Goal: Task Accomplishment & Management: Use online tool/utility

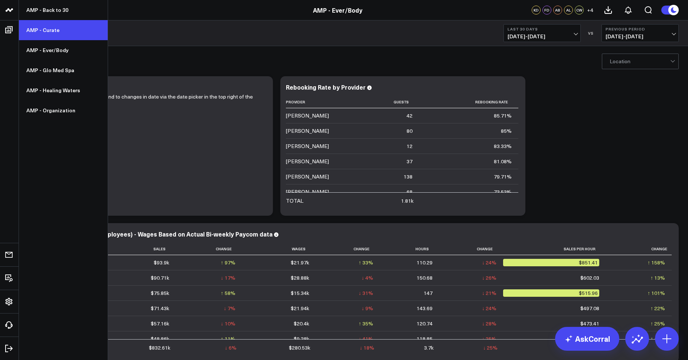
click at [46, 29] on link "AMP - Curate" at bounding box center [63, 30] width 89 height 20
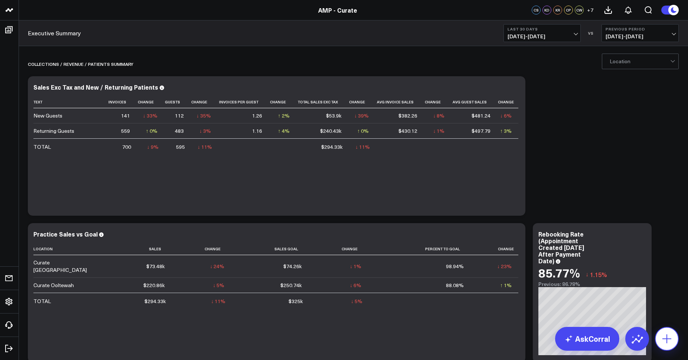
click at [663, 339] on icon at bounding box center [667, 338] width 12 height 12
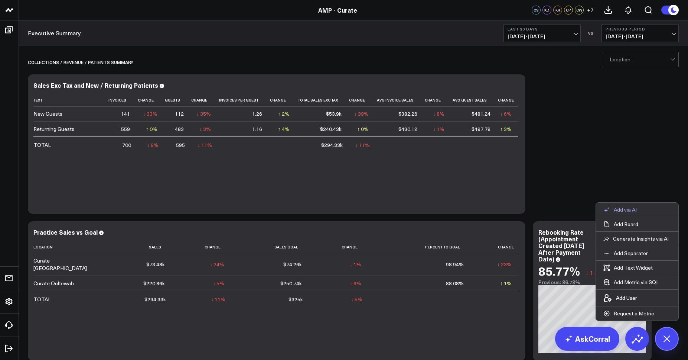
click at [615, 214] on button "Add via AI" at bounding box center [620, 209] width 48 height 14
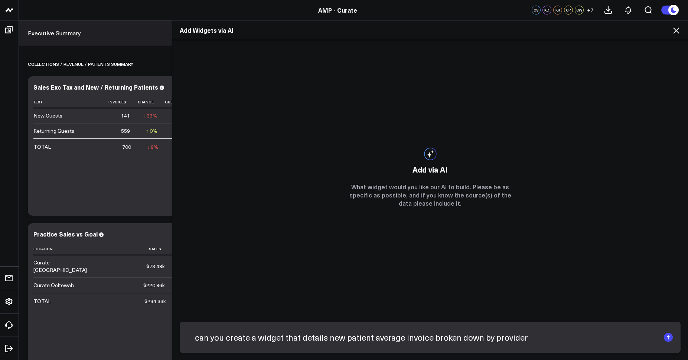
type input "can you create a widget that details new patient average invoice broken down by…"
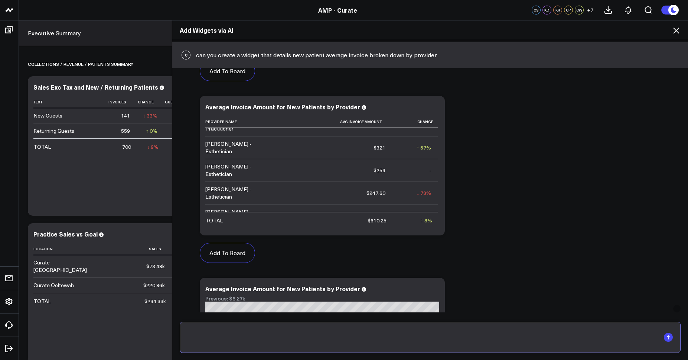
scroll to position [196, 0]
click at [230, 255] on button "Add To Board" at bounding box center [227, 252] width 55 height 20
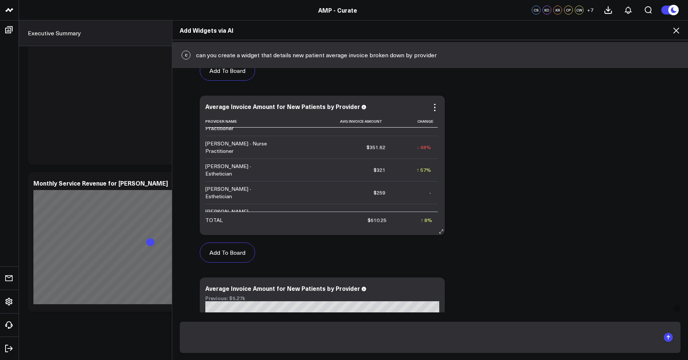
scroll to position [60, 0]
click at [122, 207] on div "Add Widgets via AI C can you create a widget that details new patient average i…" at bounding box center [344, 189] width 688 height 339
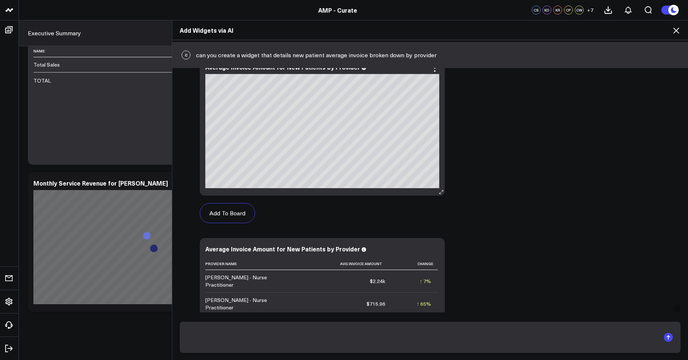
scroll to position [27, 0]
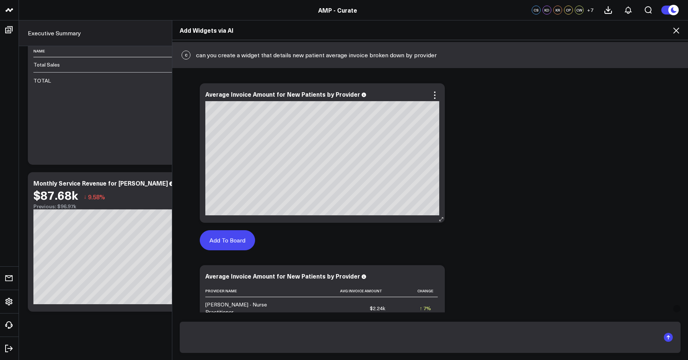
click at [214, 237] on button "Add To Board" at bounding box center [227, 240] width 55 height 20
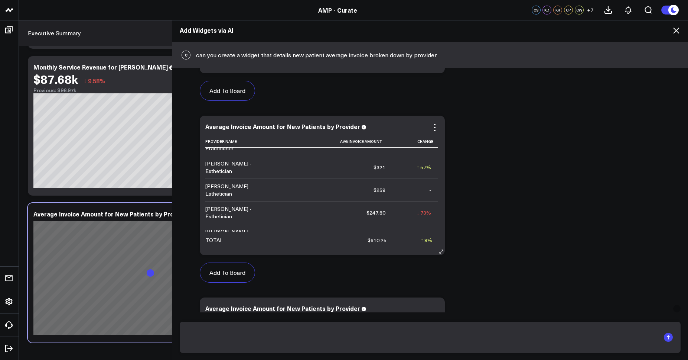
scroll to position [184, 0]
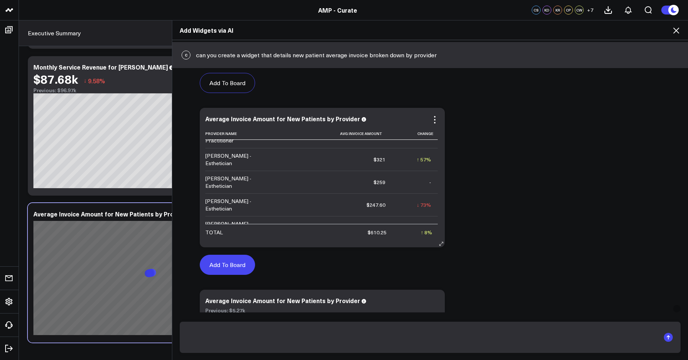
click at [215, 262] on button "Add To Board" at bounding box center [227, 264] width 55 height 20
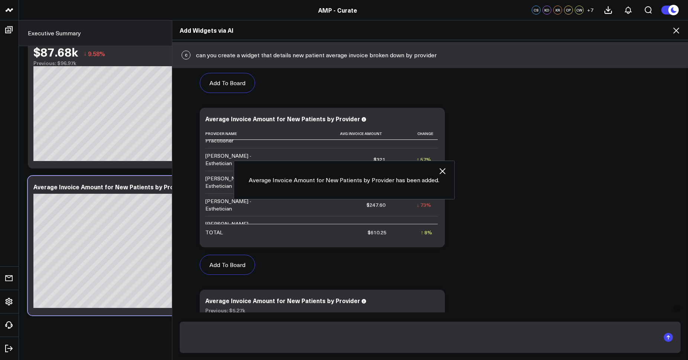
scroll to position [0, 0]
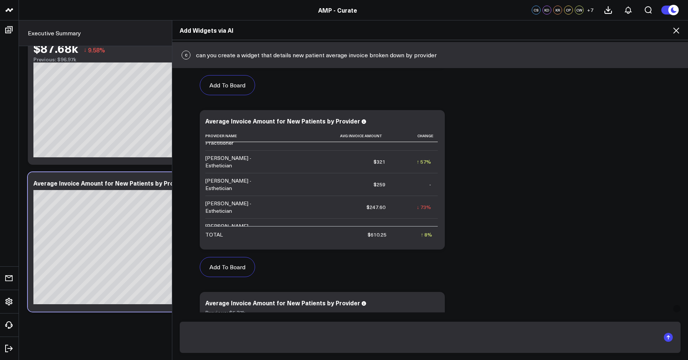
click at [679, 30] on icon at bounding box center [676, 30] width 9 height 9
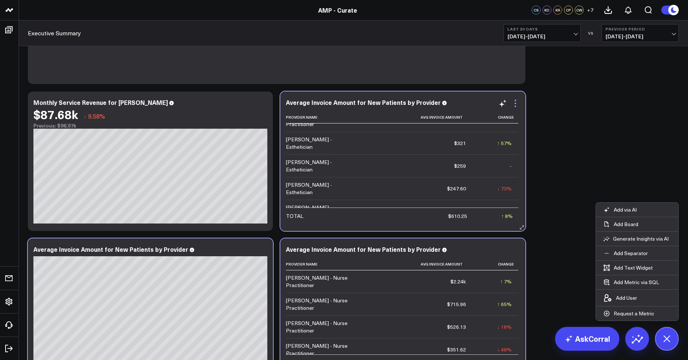
click at [514, 104] on icon at bounding box center [515, 103] width 9 height 9
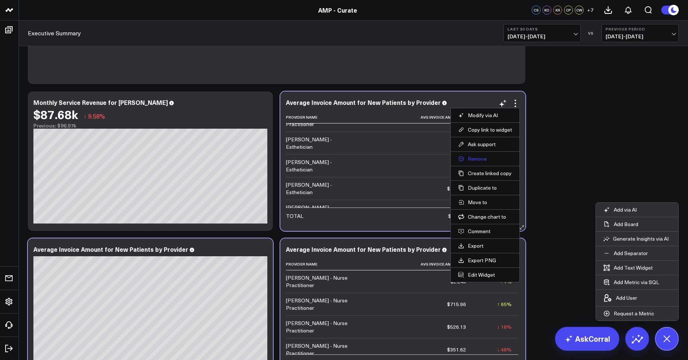
click at [484, 155] on button "Remove" at bounding box center [485, 158] width 54 height 7
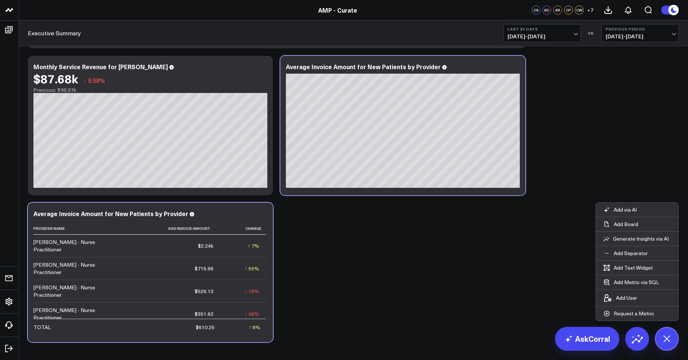
click at [554, 34] on span "[DATE] - [DATE]" at bounding box center [542, 36] width 69 height 6
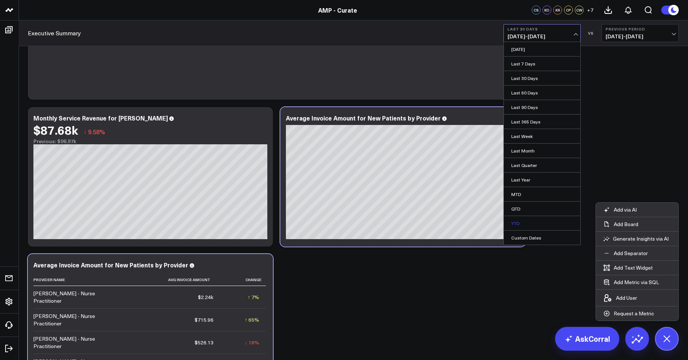
click at [523, 219] on link "YTD" at bounding box center [542, 223] width 77 height 14
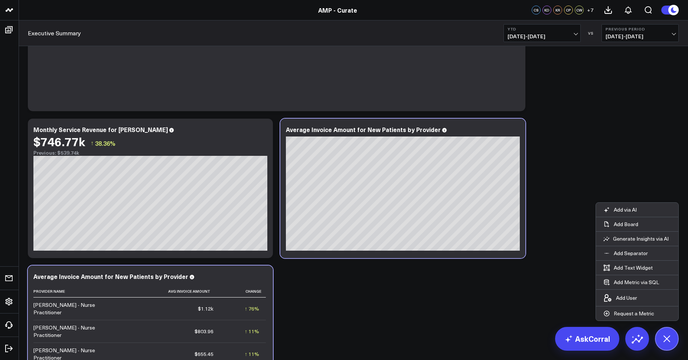
scroll to position [3395, 0]
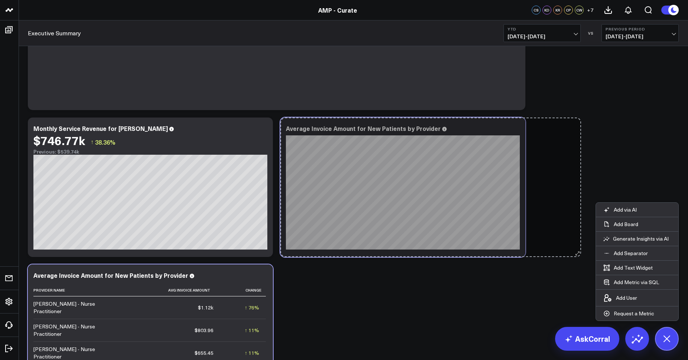
drag, startPoint x: 523, startPoint y: 253, endPoint x: 579, endPoint y: 245, distance: 56.3
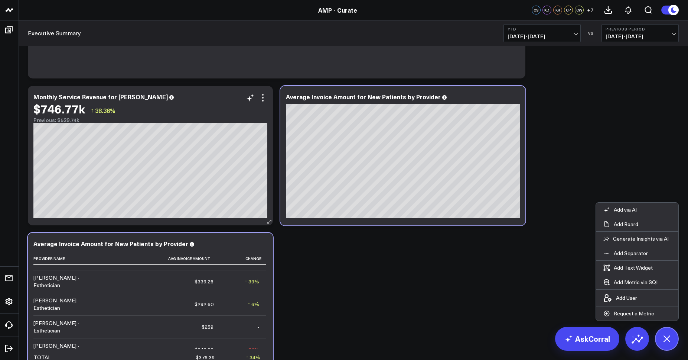
scroll to position [3428, 0]
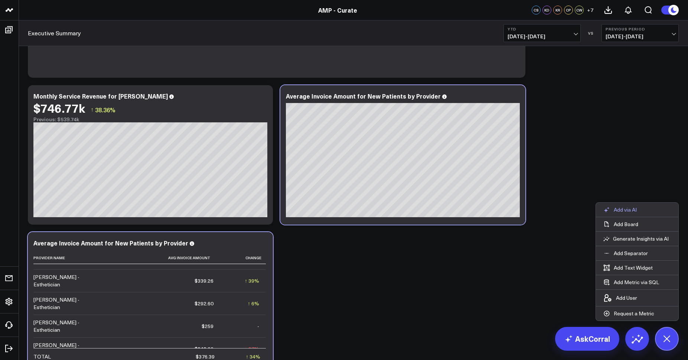
click at [635, 209] on p "Add via AI" at bounding box center [625, 209] width 23 height 7
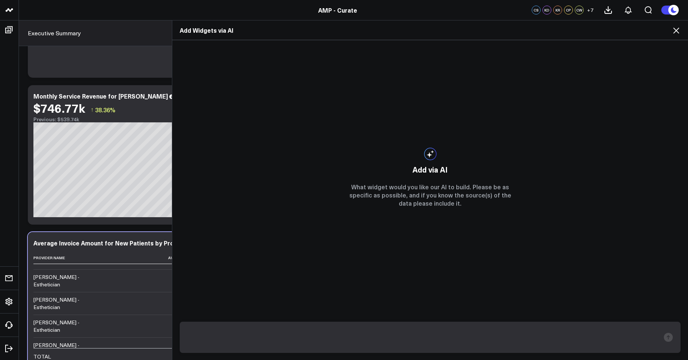
click at [265, 342] on input "text" at bounding box center [424, 336] width 473 height 19
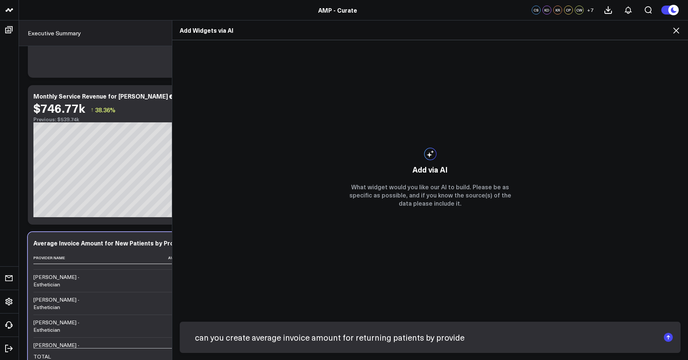
type input "can you create average invoice amount for returning patients by provider"
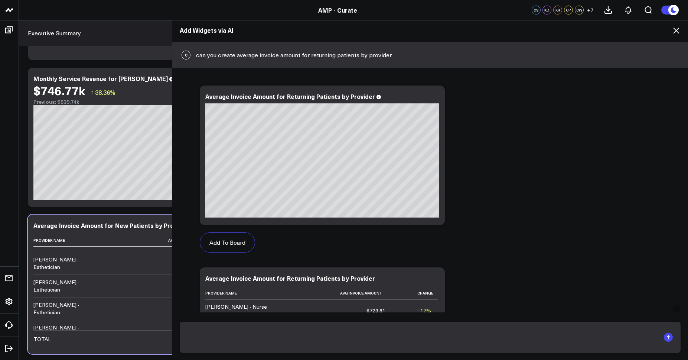
scroll to position [25, 0]
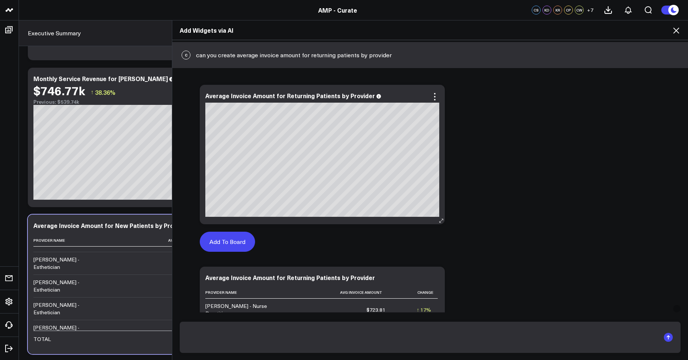
click at [234, 242] on button "Add To Board" at bounding box center [227, 241] width 55 height 20
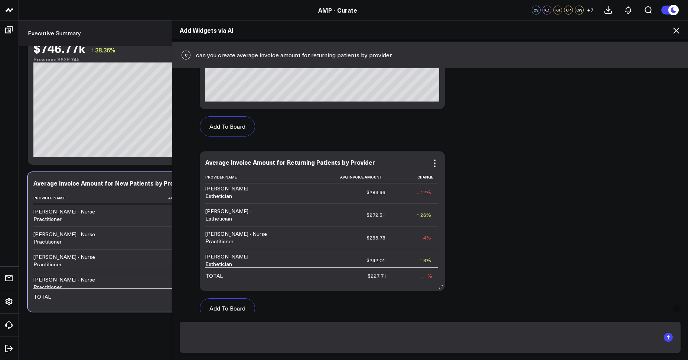
scroll to position [77, 0]
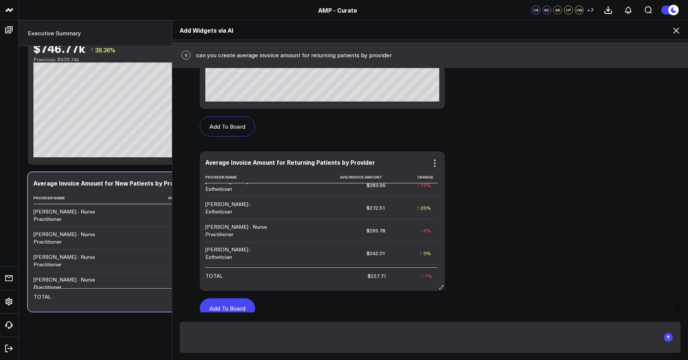
click at [220, 308] on button "Add To Board" at bounding box center [227, 308] width 55 height 20
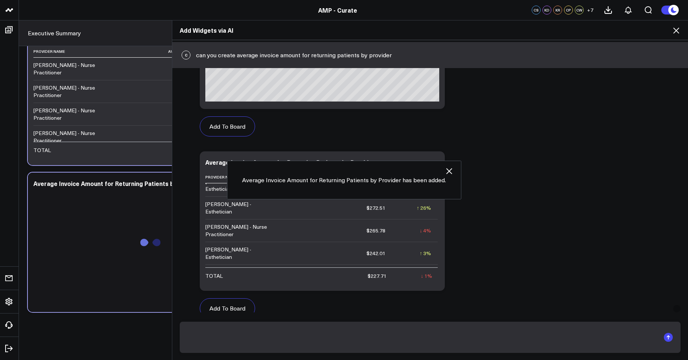
scroll to position [3634, 0]
drag, startPoint x: 94, startPoint y: 231, endPoint x: 97, endPoint y: 230, distance: 4.2
click at [94, 231] on div "Add Widgets via AI C can you create average invoice amount for returning patien…" at bounding box center [344, 189] width 688 height 339
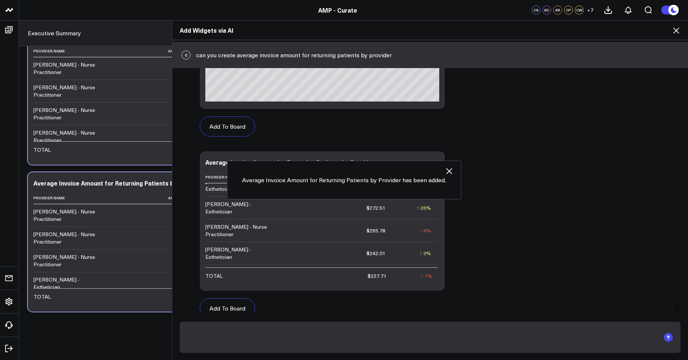
drag, startPoint x: 677, startPoint y: 27, endPoint x: 659, endPoint y: 42, distance: 22.9
click at [677, 27] on icon at bounding box center [676, 30] width 9 height 9
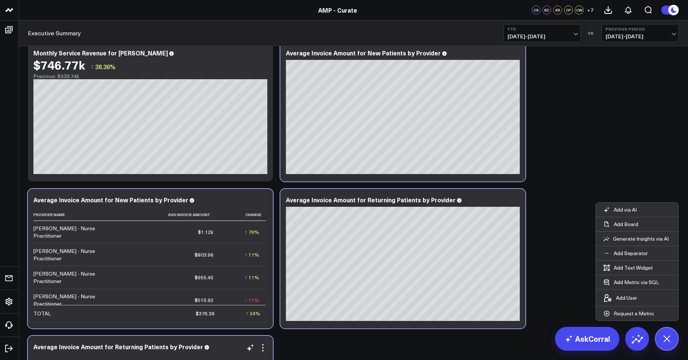
scroll to position [3481, 0]
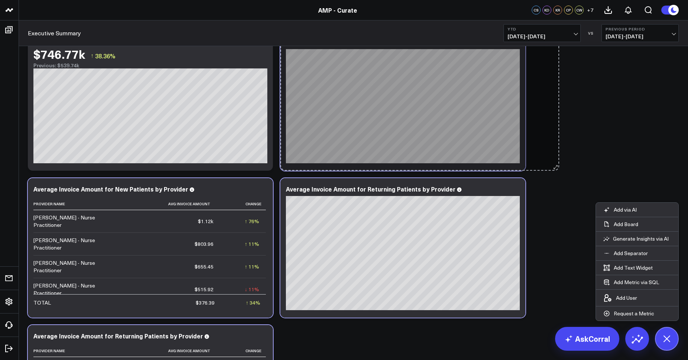
drag, startPoint x: 523, startPoint y: 168, endPoint x: 568, endPoint y: 163, distance: 45.9
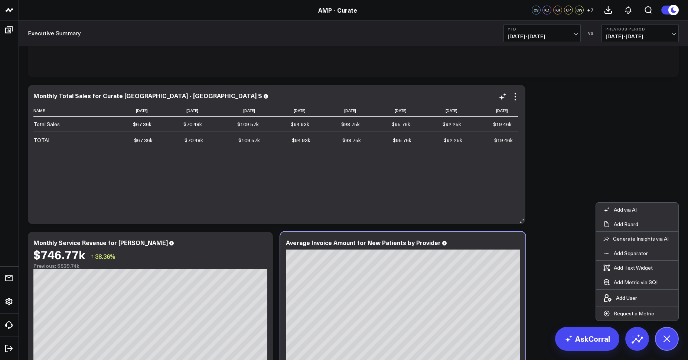
scroll to position [3285, 0]
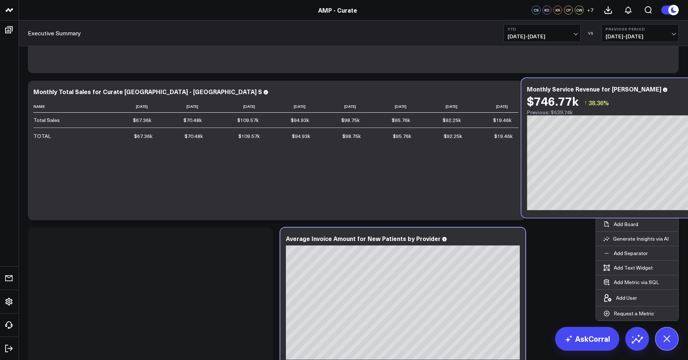
drag, startPoint x: 40, startPoint y: 231, endPoint x: 533, endPoint y: 81, distance: 514.9
click at [533, 81] on div "Monthly Service Revenue for [PERSON_NAME] $746.77k ↑ 38.36% Previous: $539.74k …" at bounding box center [643, 147] width 245 height 139
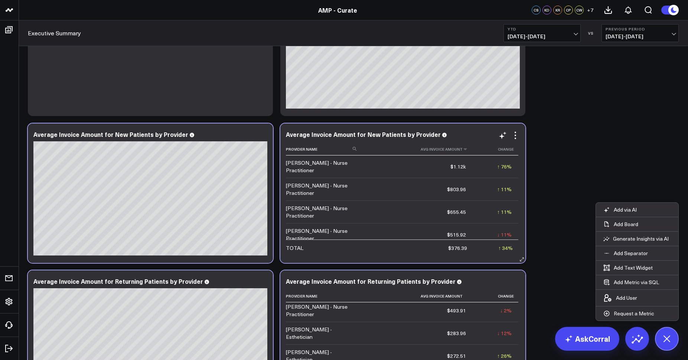
scroll to position [3456, 0]
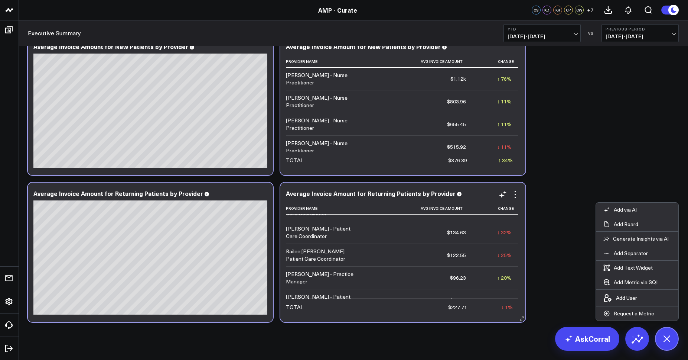
scroll to position [242, 0]
click at [633, 211] on p "Add via AI" at bounding box center [625, 209] width 23 height 7
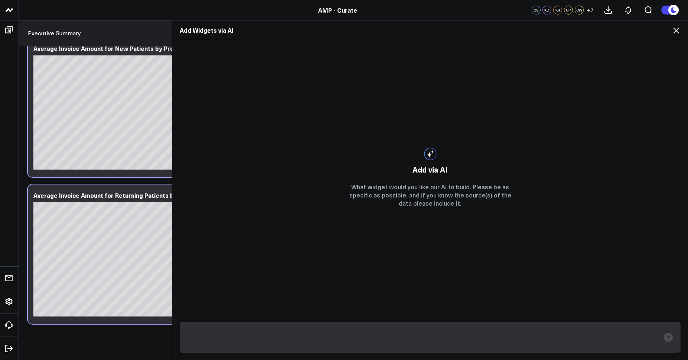
scroll to position [3473, 0]
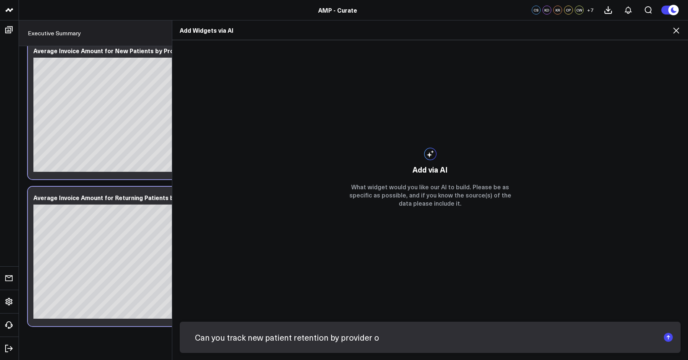
type input "Can you track new patient retention by provider"
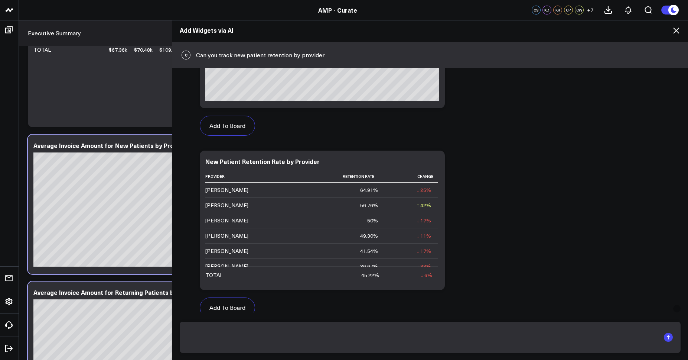
scroll to position [144, 0]
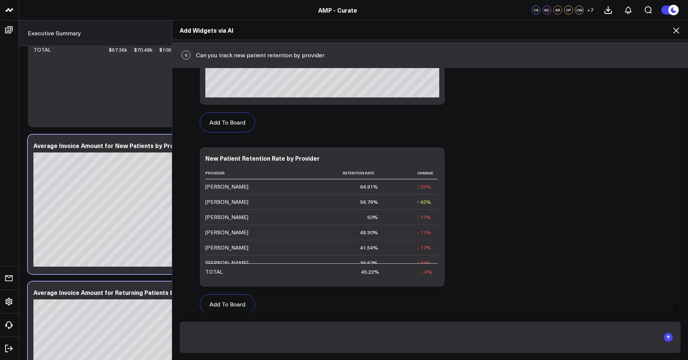
click at [303, 336] on input "text" at bounding box center [424, 336] width 473 height 19
type input "and set the retention period as 95 days"
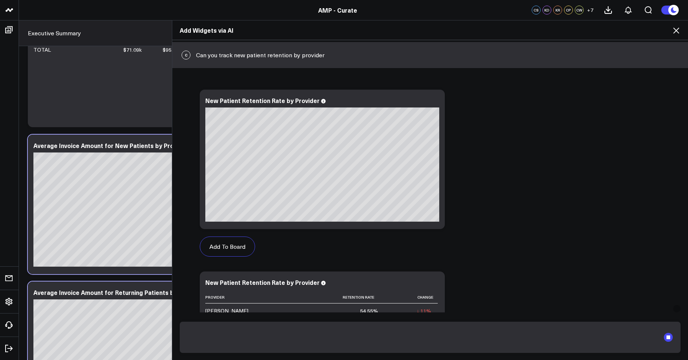
scroll to position [18, 0]
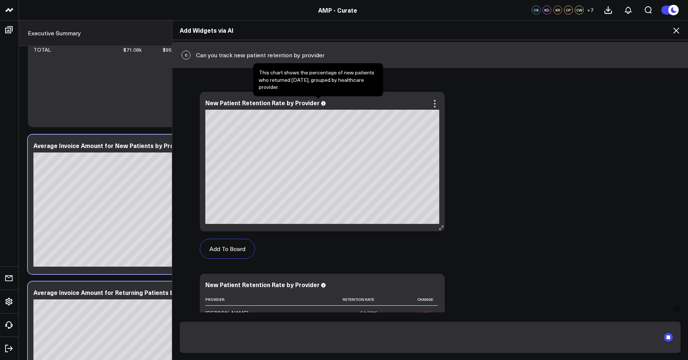
click at [321, 104] on icon at bounding box center [323, 103] width 4 height 4
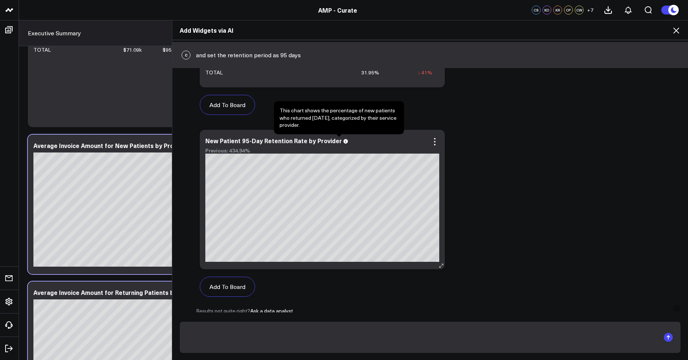
scroll to position [974, 0]
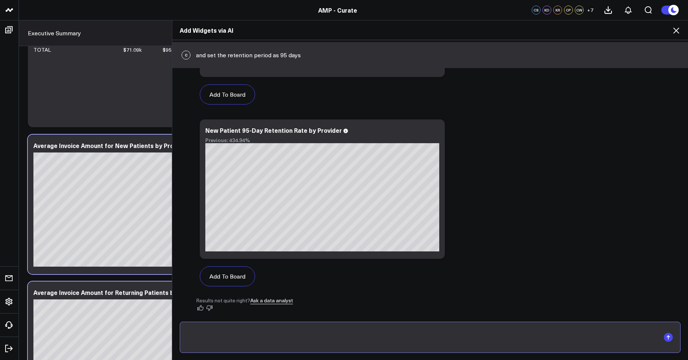
click at [213, 327] on input "text" at bounding box center [424, 336] width 473 height 19
type input "retention rate at 120 days"
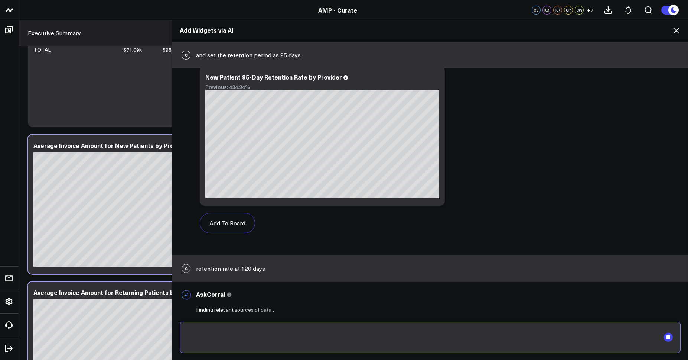
scroll to position [1028, 0]
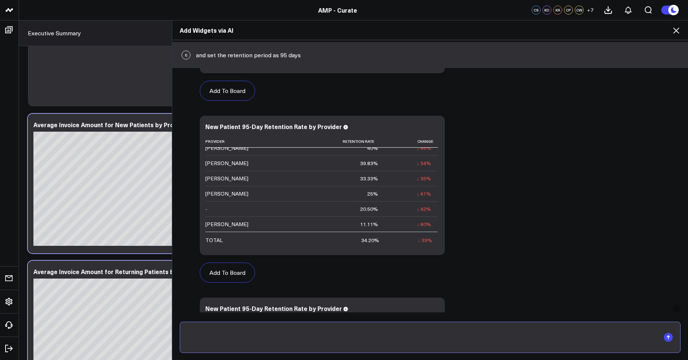
scroll to position [760, 0]
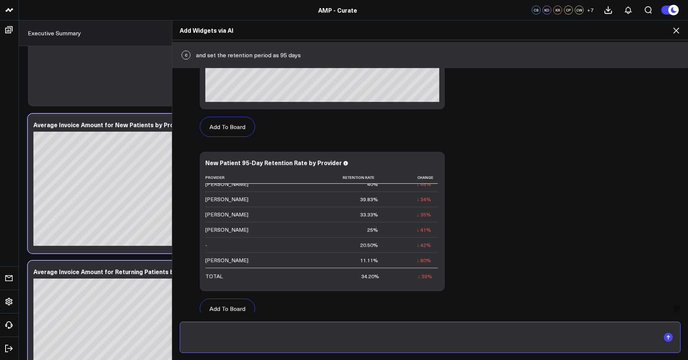
click at [293, 331] on input "text" at bounding box center [424, 336] width 473 height 19
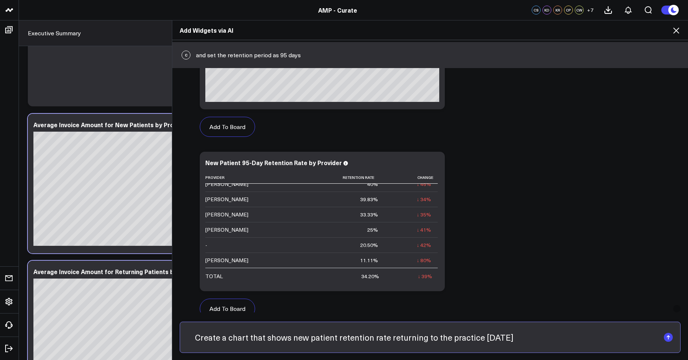
type input "Create a chart that shows new patient retention rate returning to the practice …"
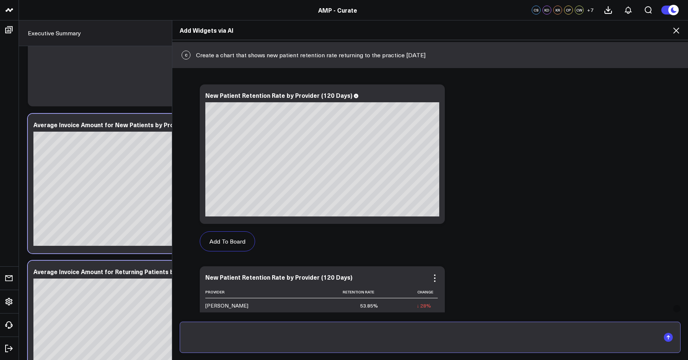
scroll to position [1862, 0]
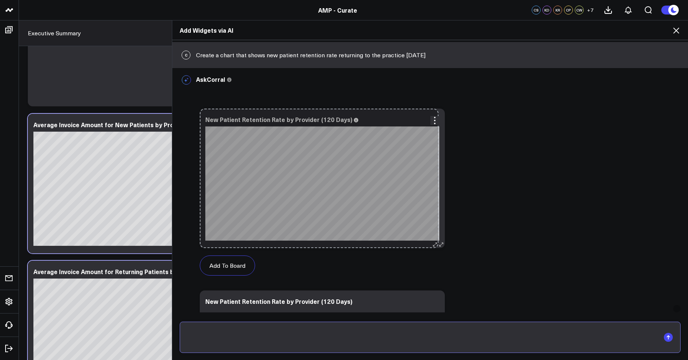
click at [430, 207] on div "New Patient Retention Rate by Provider (120 Days) So sorry. The query returned …" at bounding box center [322, 177] width 245 height 139
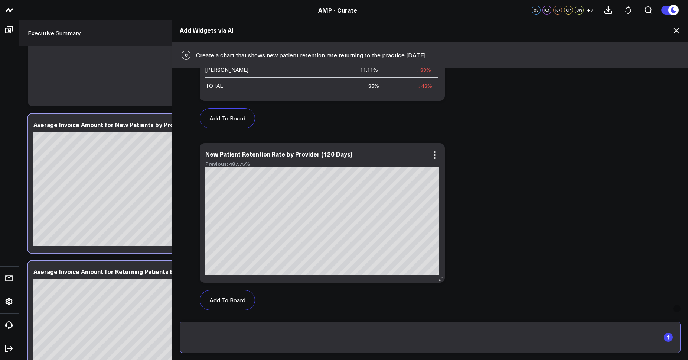
scroll to position [2191, 0]
drag, startPoint x: 231, startPoint y: 295, endPoint x: 236, endPoint y: 292, distance: 5.7
click at [231, 295] on button "Add To Board" at bounding box center [227, 299] width 55 height 20
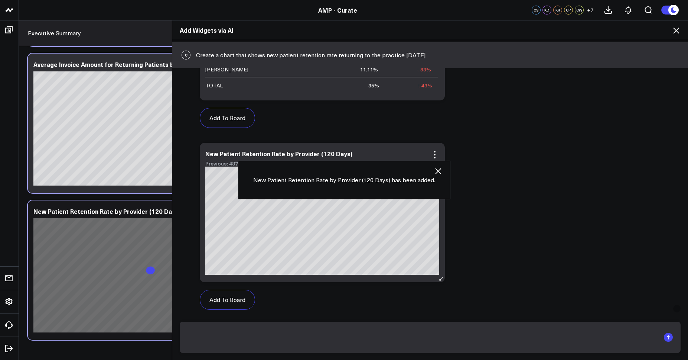
scroll to position [3634, 0]
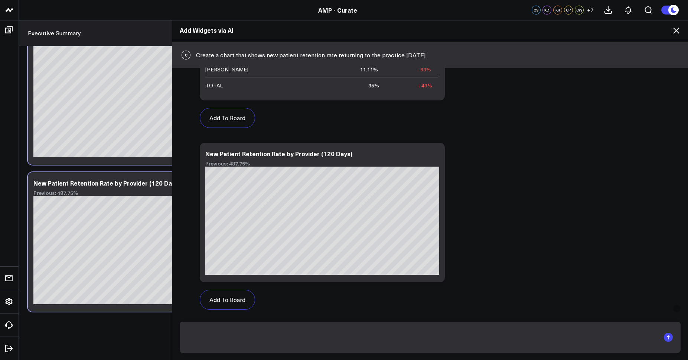
click at [675, 27] on icon at bounding box center [676, 30] width 9 height 9
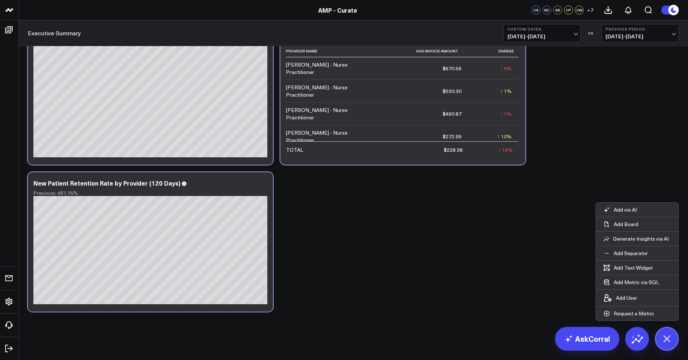
click at [557, 32] on button "Custom Dates [DATE] - [DATE]" at bounding box center [542, 33] width 77 height 18
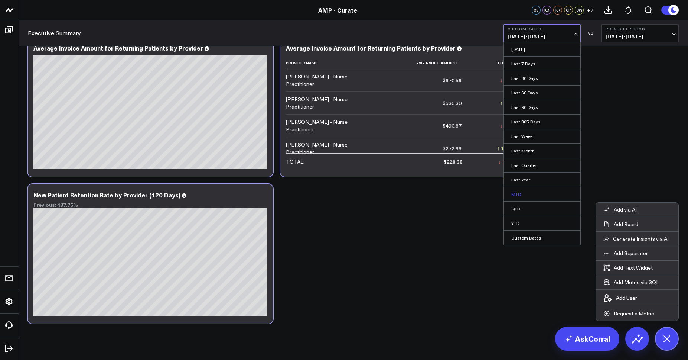
scroll to position [3627, 0]
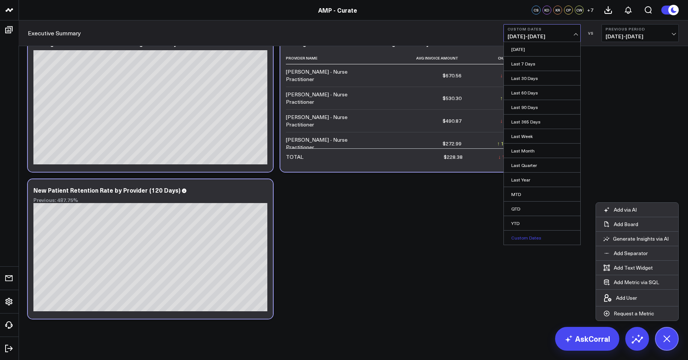
click at [533, 240] on link "Custom Dates" at bounding box center [542, 237] width 77 height 14
select select "7"
select select "2025"
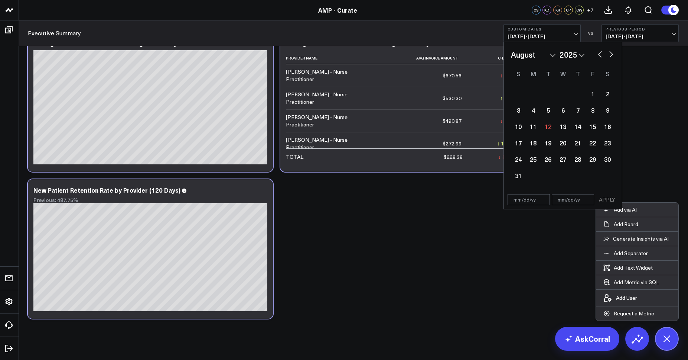
click at [531, 56] on select "January February March April May June July August September October November De…" at bounding box center [533, 54] width 45 height 11
select select "2025"
click at [564, 93] on div "1" at bounding box center [563, 93] width 15 height 15
type input "[DATE]"
select select "2025"
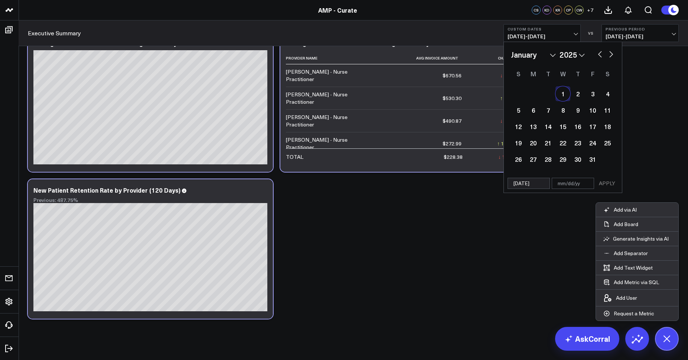
click at [545, 56] on select "January February March April May June July August September October November De…" at bounding box center [533, 54] width 45 height 11
select select "2"
select select "2025"
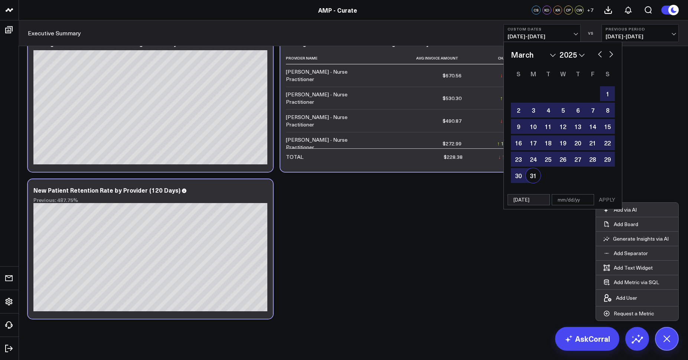
click at [529, 179] on div "31" at bounding box center [533, 175] width 15 height 15
type input "[DATE]"
select select "2"
select select "2025"
click at [537, 177] on div "31" at bounding box center [533, 175] width 15 height 15
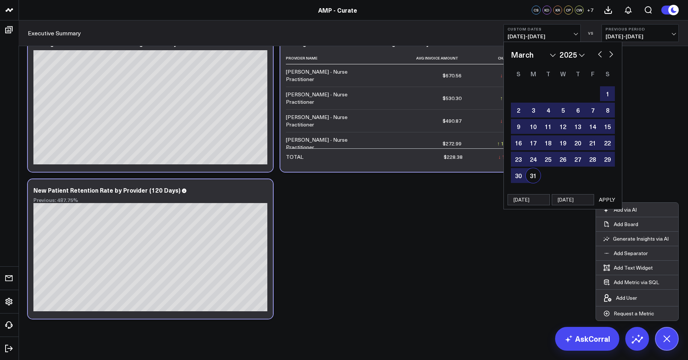
type input "[DATE]"
select select "2"
select select "2025"
click at [549, 54] on select "January February March April May June July August September October November De…" at bounding box center [533, 54] width 45 height 11
select select "2025"
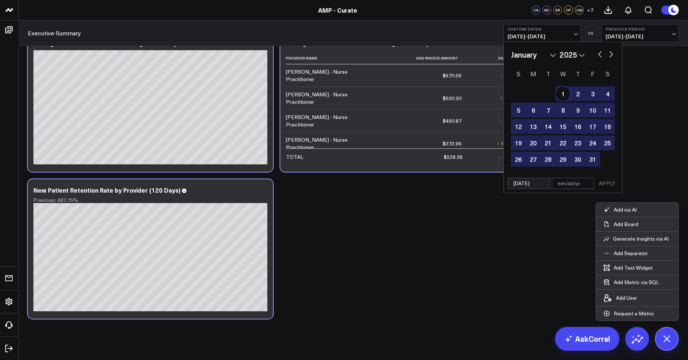
click at [563, 93] on div "1" at bounding box center [563, 93] width 15 height 15
type input "[DATE]"
select select "2025"
click at [612, 185] on button "APPLY" at bounding box center [607, 183] width 22 height 11
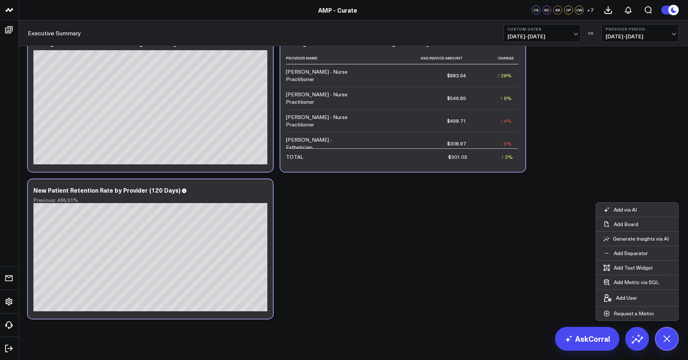
click at [528, 36] on span "[DATE] - [DATE]" at bounding box center [542, 36] width 69 height 6
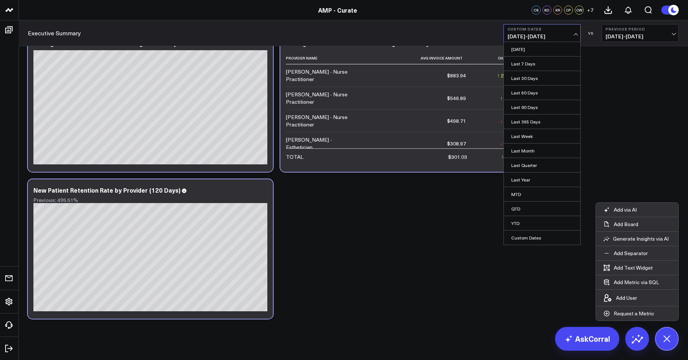
click at [543, 237] on link "Custom Dates" at bounding box center [542, 237] width 77 height 14
select select "7"
select select "2025"
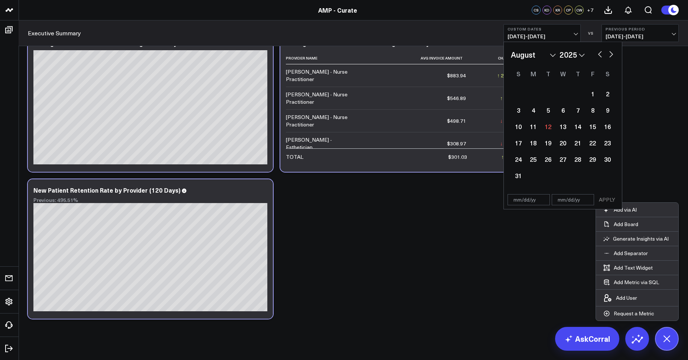
click at [538, 56] on select "January February March April May June July August September October November De…" at bounding box center [533, 54] width 45 height 11
select select "2025"
click at [567, 94] on div "1" at bounding box center [563, 93] width 15 height 15
type input "[DATE]"
select select "2025"
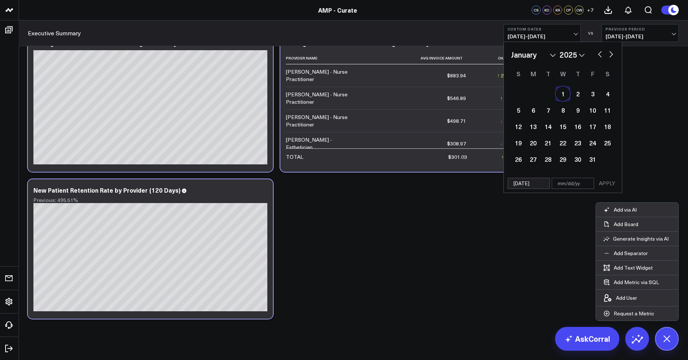
click at [550, 55] on select "January February March April May June July August September October November De…" at bounding box center [533, 54] width 45 height 11
select select "5"
select select "2025"
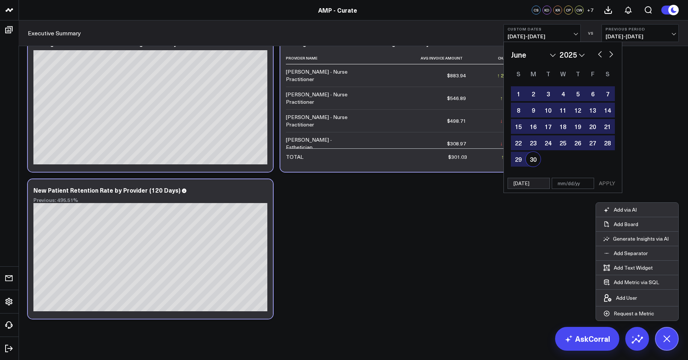
click at [536, 161] on div "30" at bounding box center [533, 159] width 15 height 15
type input "[DATE]"
select select "5"
select select "2025"
click at [607, 183] on button "APPLY" at bounding box center [607, 183] width 22 height 11
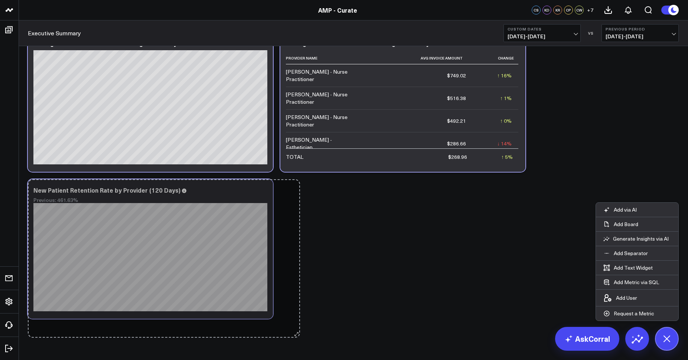
drag, startPoint x: 272, startPoint y: 316, endPoint x: 301, endPoint y: 336, distance: 35.3
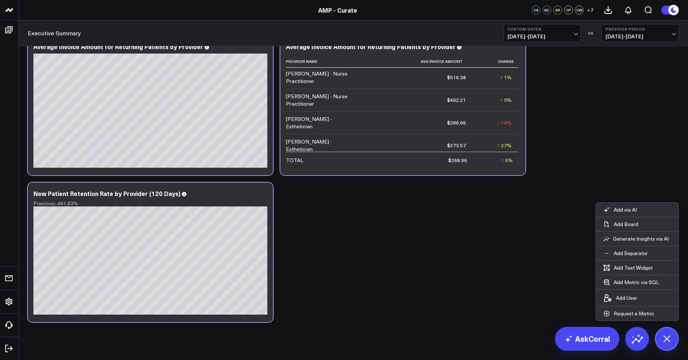
scroll to position [3621, 0]
